Goal: Check status: Check status

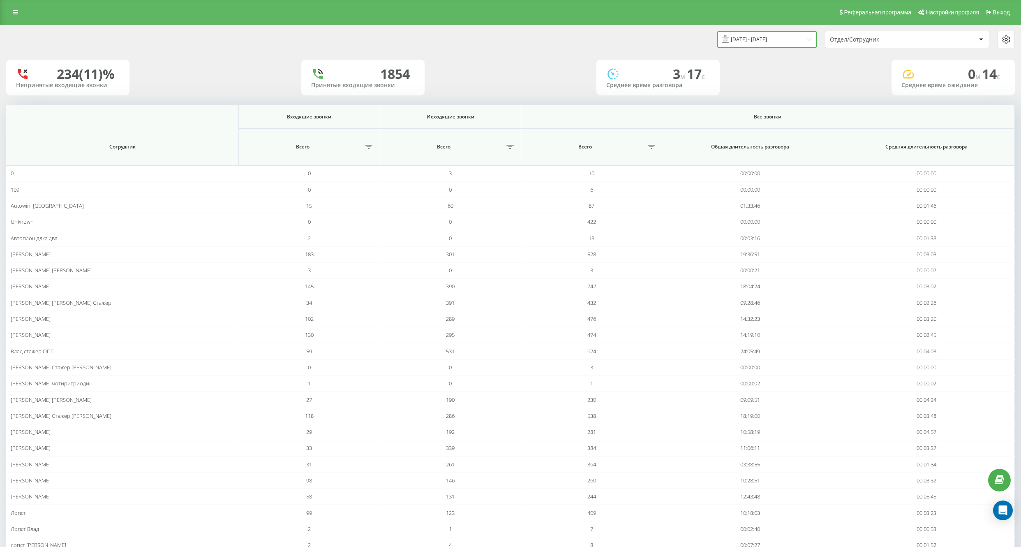
click at [766, 47] on input "[DATE] - [DATE]" at bounding box center [766, 39] width 99 height 16
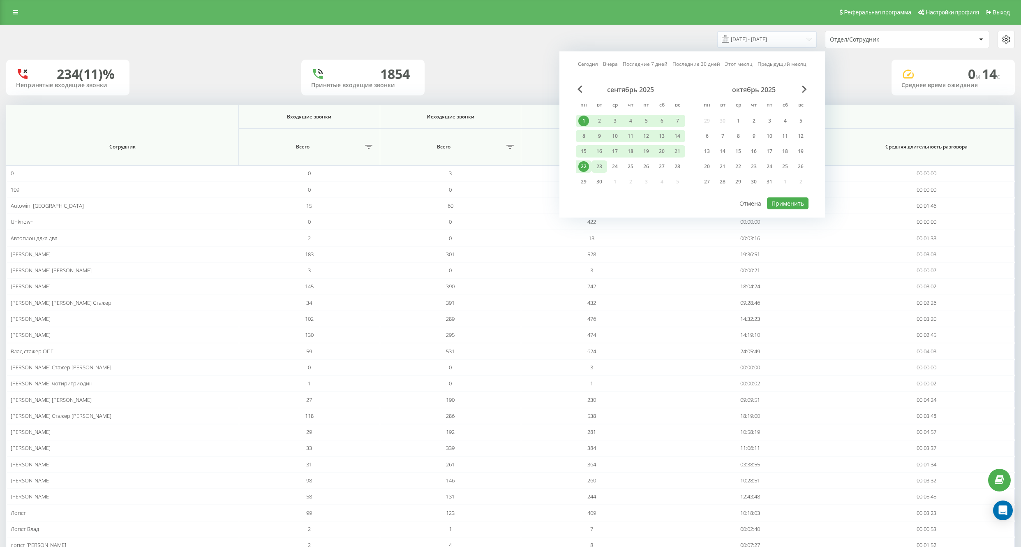
click at [602, 168] on div "23" at bounding box center [599, 166] width 11 height 11
click at [785, 206] on button "Применить" at bounding box center [788, 203] width 42 height 12
type input "23.09.2025 - 23.09.2025"
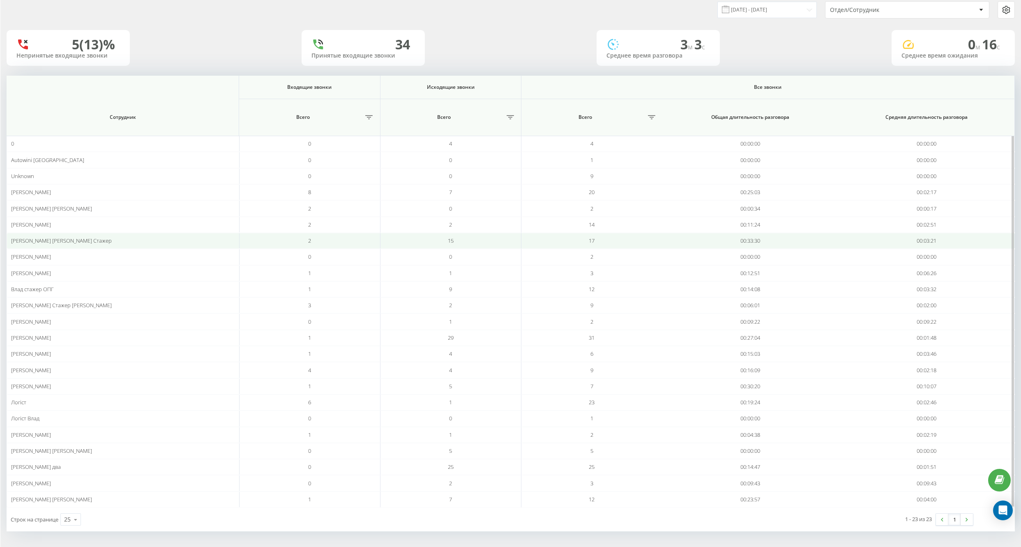
scroll to position [30, 0]
